Goal: Use online tool/utility

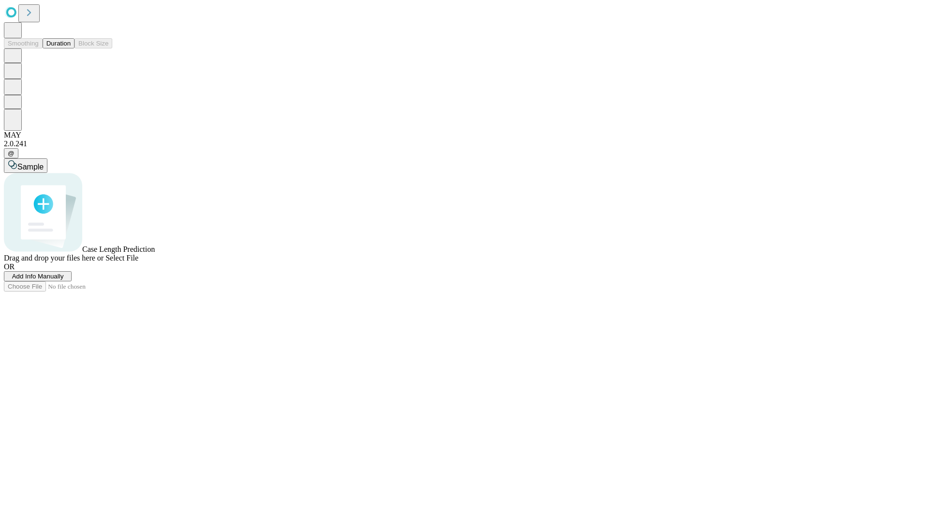
click at [71, 48] on button "Duration" at bounding box center [59, 43] width 32 height 10
click at [44, 163] on span "Sample" at bounding box center [30, 167] width 26 height 8
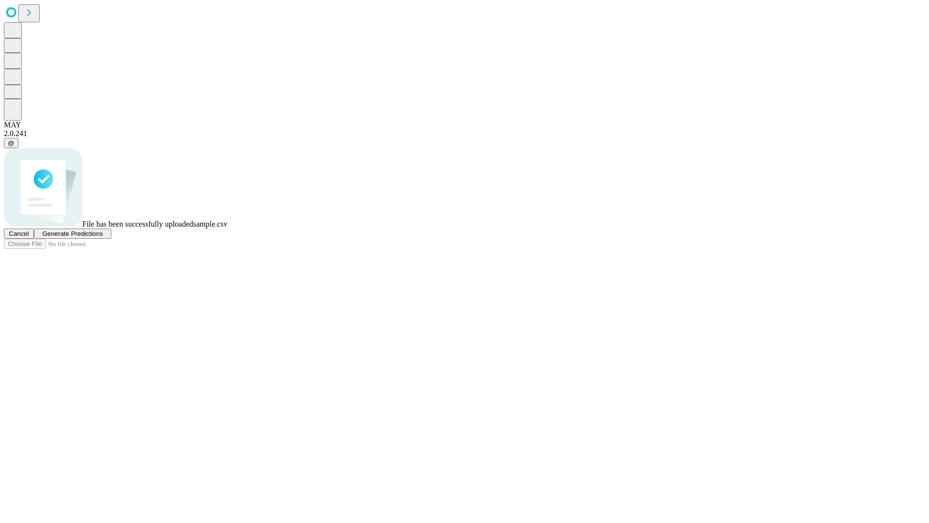
click at [103, 237] on span "Generate Predictions" at bounding box center [72, 233] width 60 height 7
